Goal: Find specific page/section: Find specific page/section

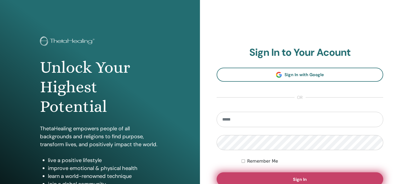
type input "**********"
drag, startPoint x: 300, startPoint y: 179, endPoint x: 309, endPoint y: 179, distance: 9.0
click at [309, 179] on button "Sign In" at bounding box center [300, 180] width 167 height 14
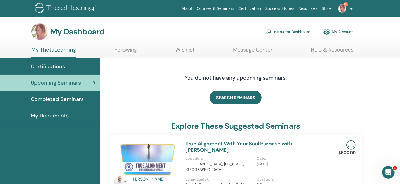
click at [341, 6] on img at bounding box center [342, 8] width 8 height 8
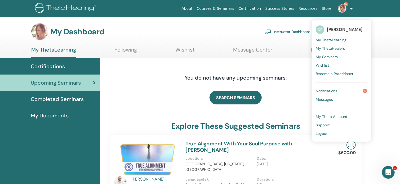
click at [278, 28] on link "Instructor Dashboard" at bounding box center [288, 32] width 46 height 12
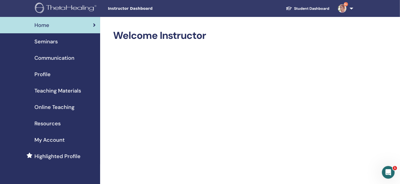
click at [49, 42] on span "Seminars" at bounding box center [45, 42] width 23 height 8
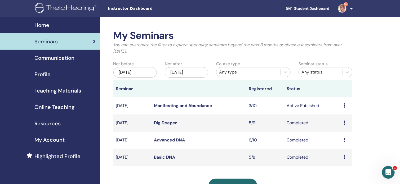
click at [197, 107] on link "Manifesting and Abundance" at bounding box center [183, 106] width 58 height 6
